Goal: Navigation & Orientation: Find specific page/section

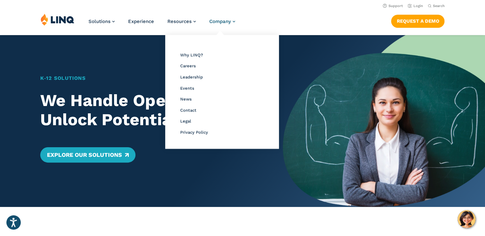
click at [225, 20] on span "Company" at bounding box center [220, 22] width 22 height 6
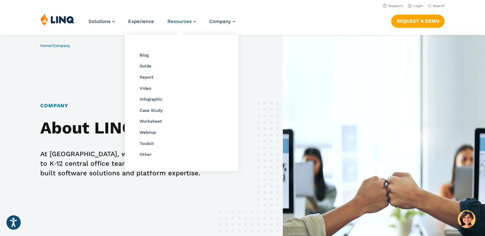
click at [178, 20] on span "Resources" at bounding box center [179, 22] width 24 height 6
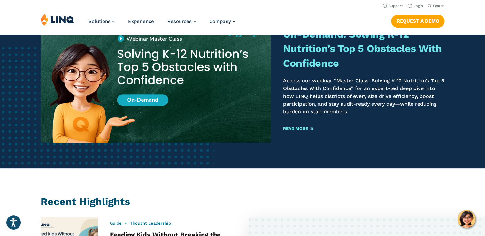
scroll to position [77, 0]
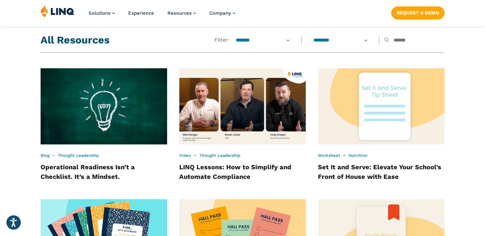
scroll to position [539, 0]
